Goal: Information Seeking & Learning: Learn about a topic

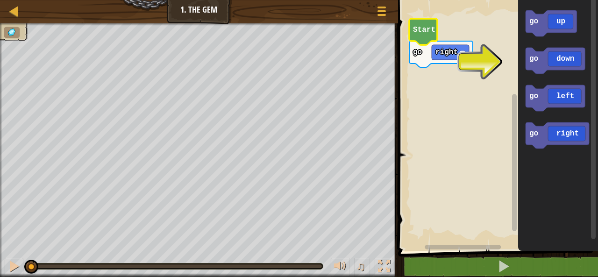
click at [422, 40] on icon "Blockly Workspace" at bounding box center [423, 32] width 28 height 26
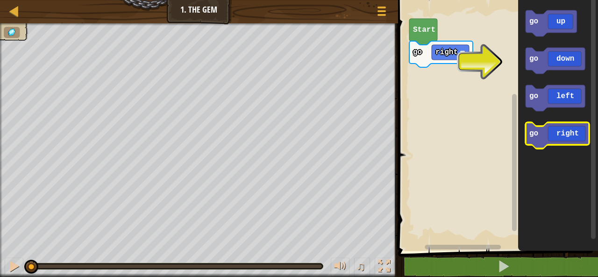
click at [573, 136] on icon "Blockly Workspace" at bounding box center [556, 135] width 63 height 26
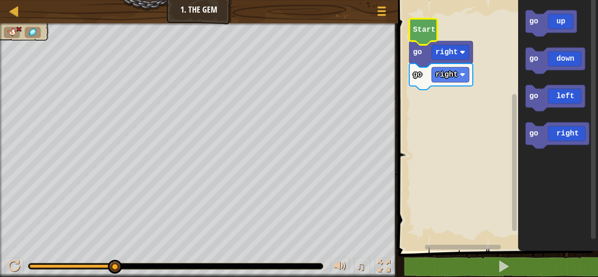
click at [420, 39] on icon "Blockly Workspace" at bounding box center [423, 32] width 28 height 26
click at [19, 258] on button at bounding box center [14, 267] width 19 height 19
click at [14, 10] on div at bounding box center [14, 11] width 12 height 12
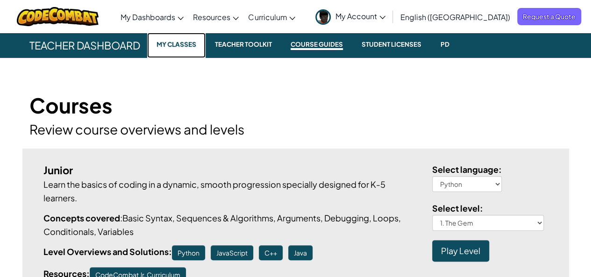
click at [169, 48] on small "My Classes" at bounding box center [176, 44] width 47 height 11
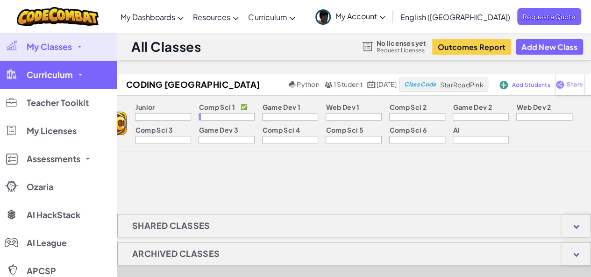
click at [49, 82] on link "Curriculum" at bounding box center [58, 75] width 117 height 28
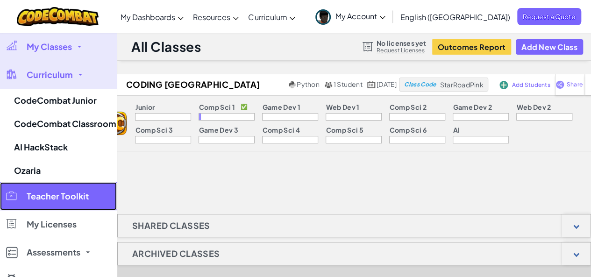
click at [58, 195] on span "Teacher Toolkit" at bounding box center [58, 196] width 62 height 8
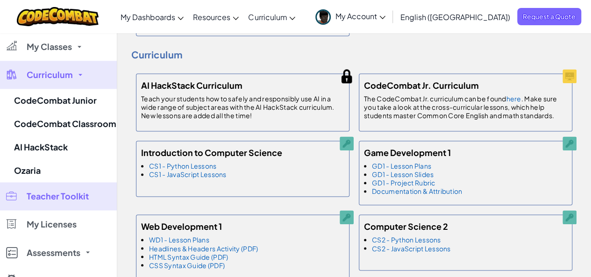
scroll to position [605, 0]
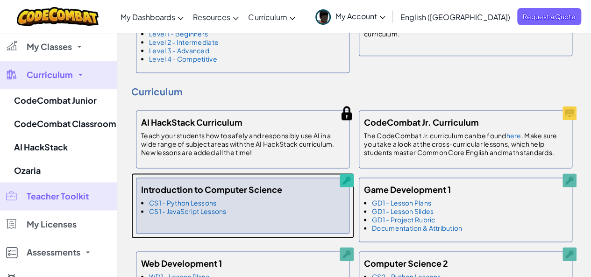
click at [187, 187] on h5 "Introduction to Computer Science" at bounding box center [211, 190] width 141 height 14
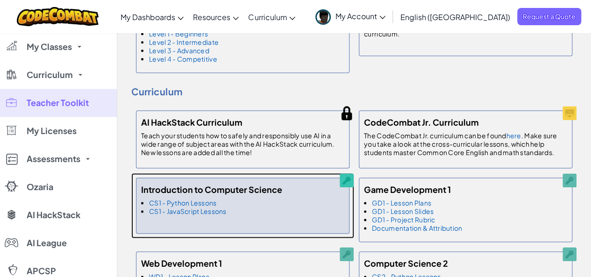
click at [187, 184] on h5 "Introduction to Computer Science" at bounding box center [211, 190] width 141 height 14
